Goal: Task Accomplishment & Management: Manage account settings

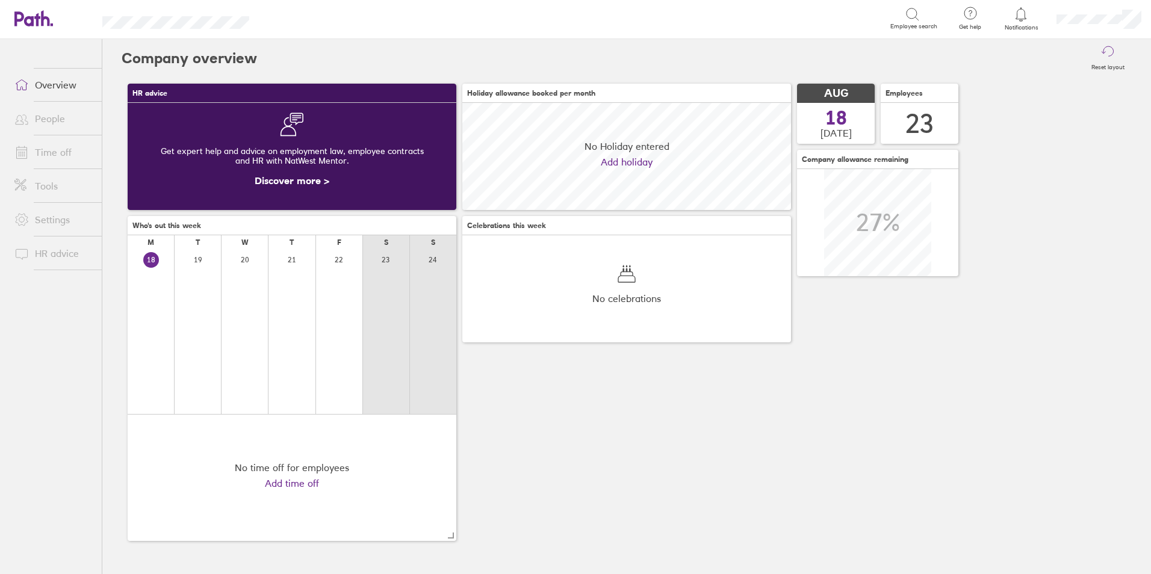
scroll to position [107, 329]
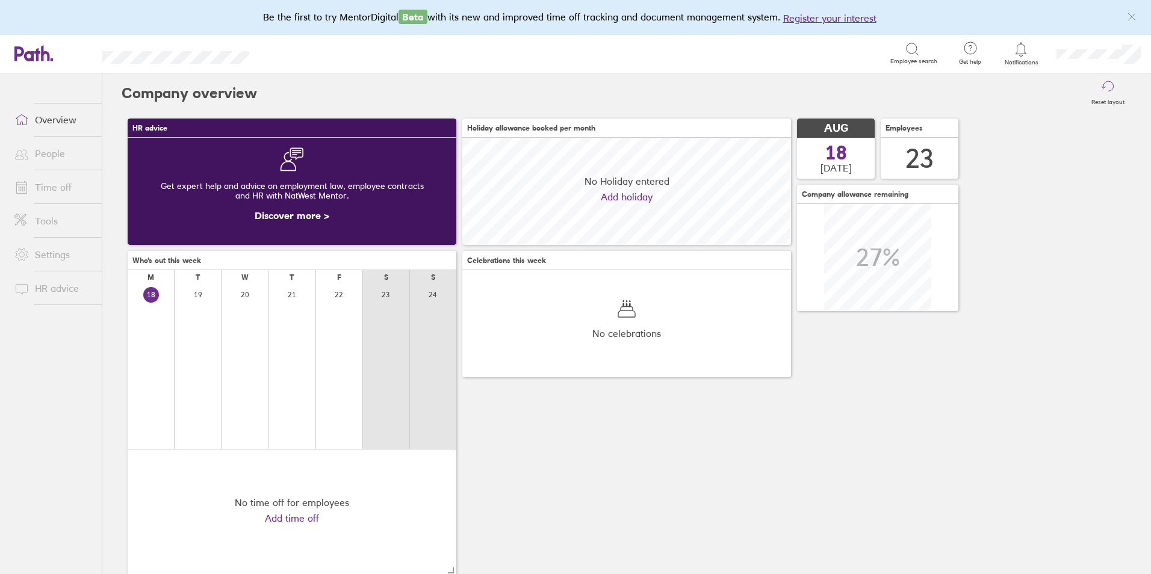
click at [57, 186] on link "Time off" at bounding box center [53, 187] width 97 height 24
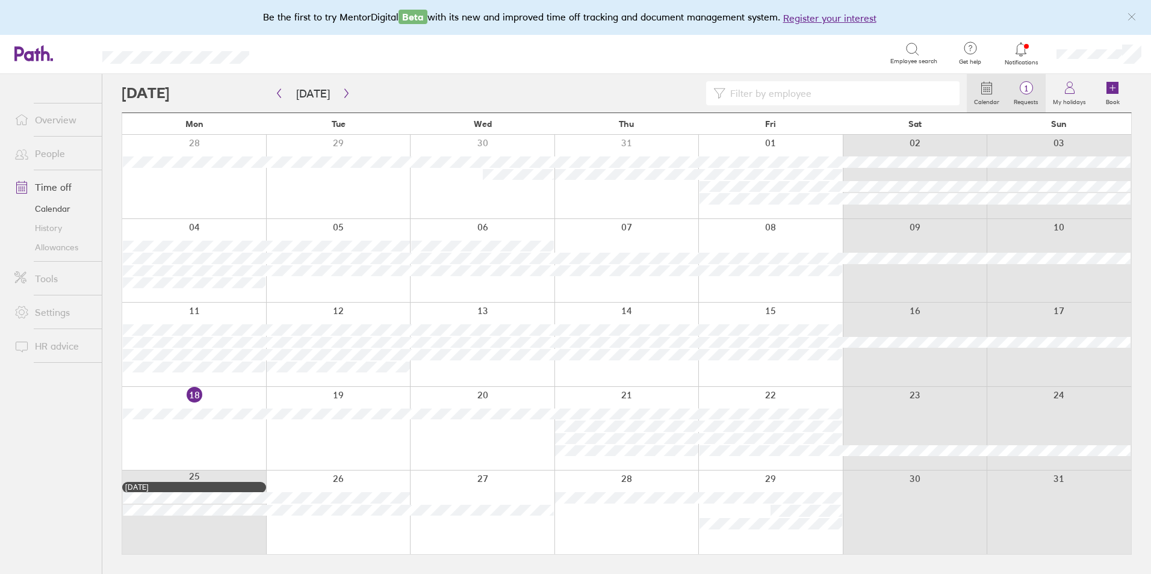
click at [1032, 100] on label "Requests" at bounding box center [1026, 100] width 39 height 11
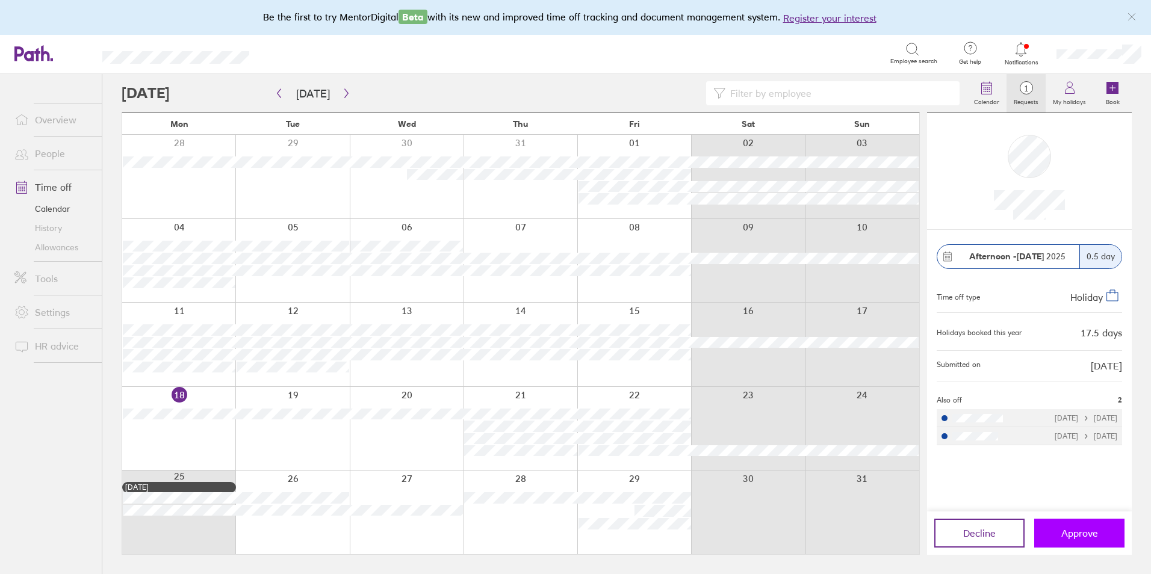
click at [1079, 543] on button "Approve" at bounding box center [1080, 533] width 90 height 29
